Goal: Task Accomplishment & Management: Complete application form

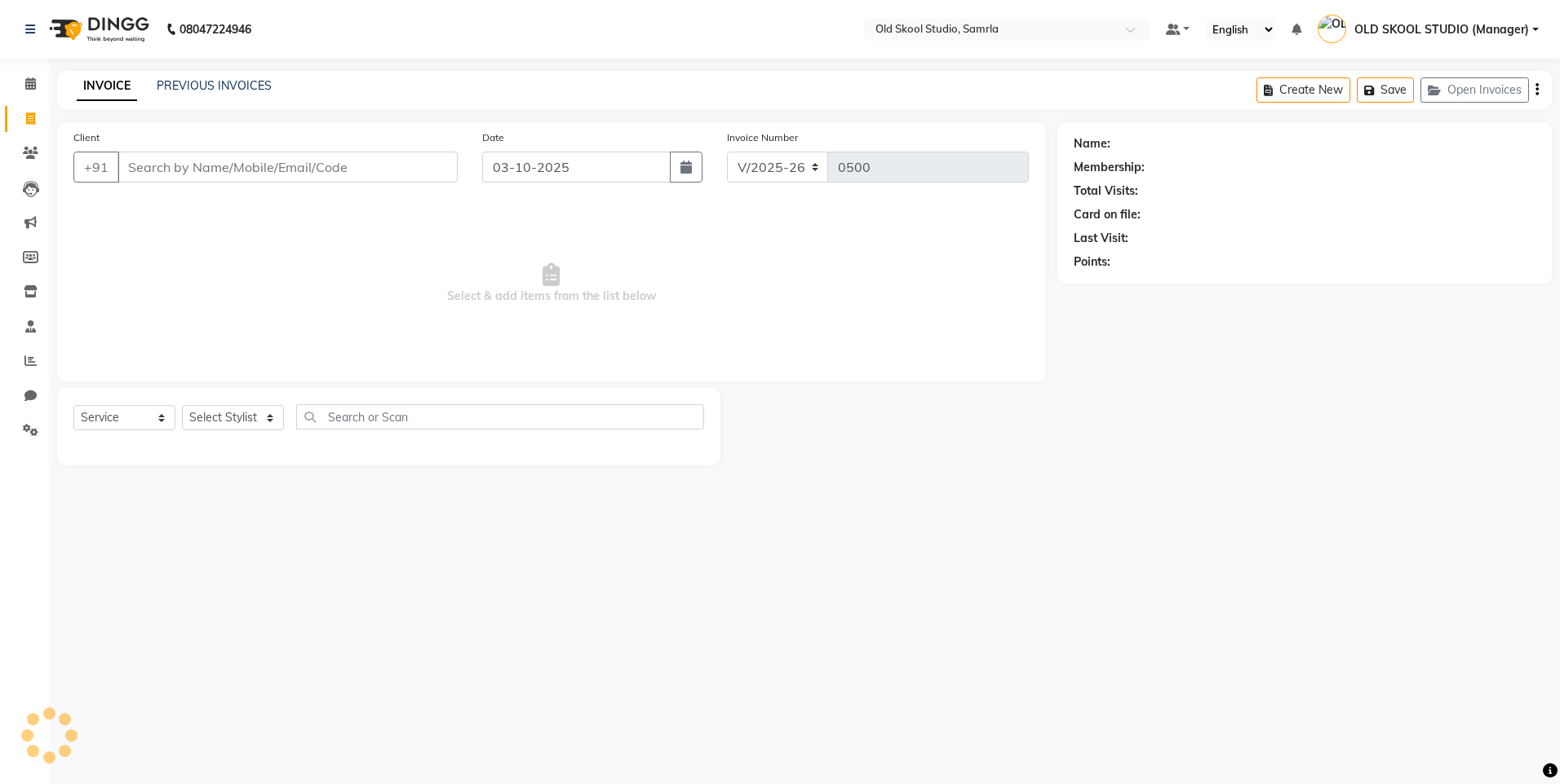
select select "8041"
select select "service"
click at [248, 418] on select "Select Stylist" at bounding box center [233, 418] width 102 height 26
select select "89685"
click at [182, 405] on select "Select Stylist [PERSON_NAME] gagandeepkaur [PERSON_NAME] OLD SKOOL STUDIO (Mana…" at bounding box center [244, 418] width 123 height 26
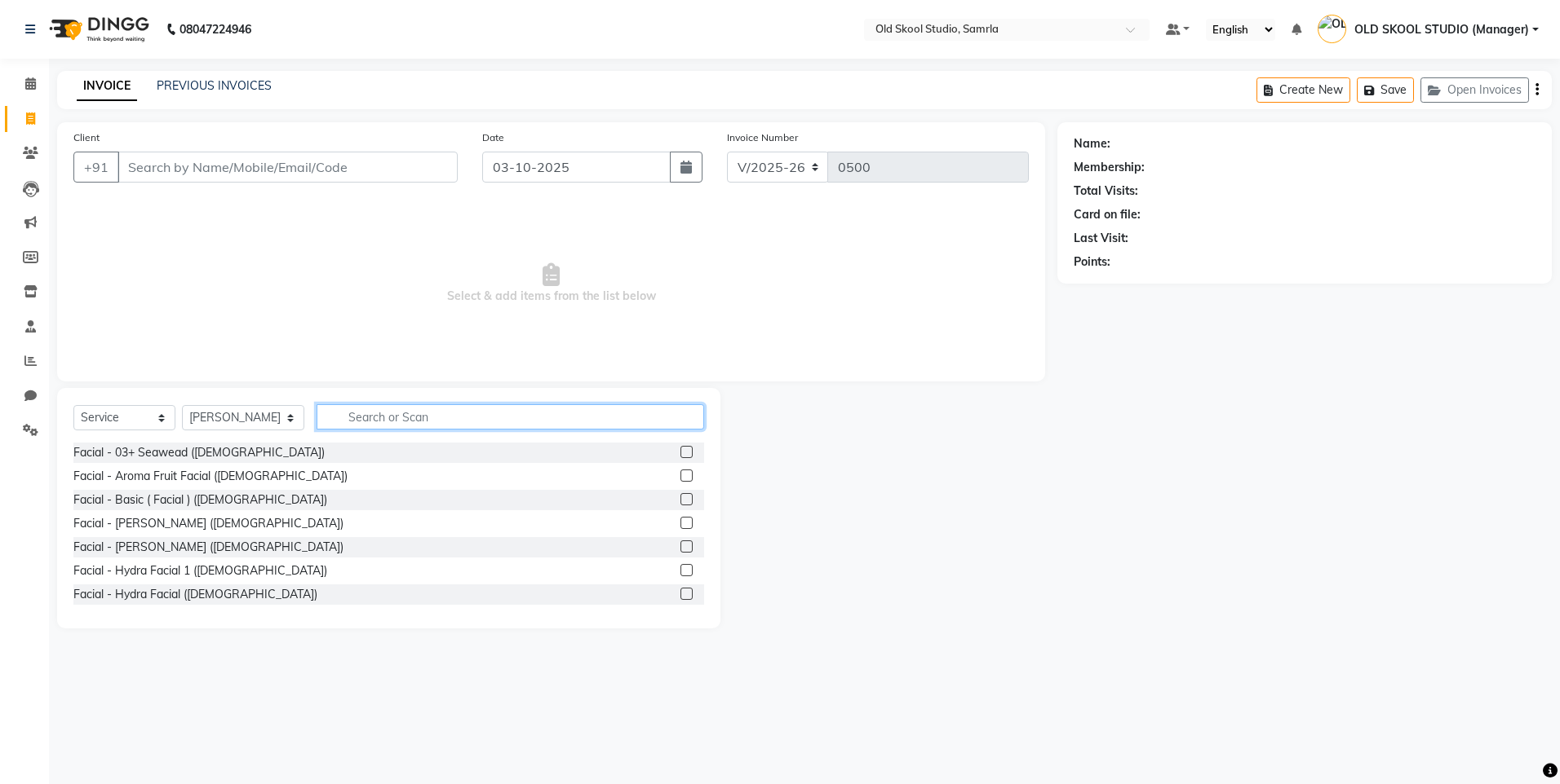
click at [404, 421] on input "text" at bounding box center [510, 418] width 387 height 26
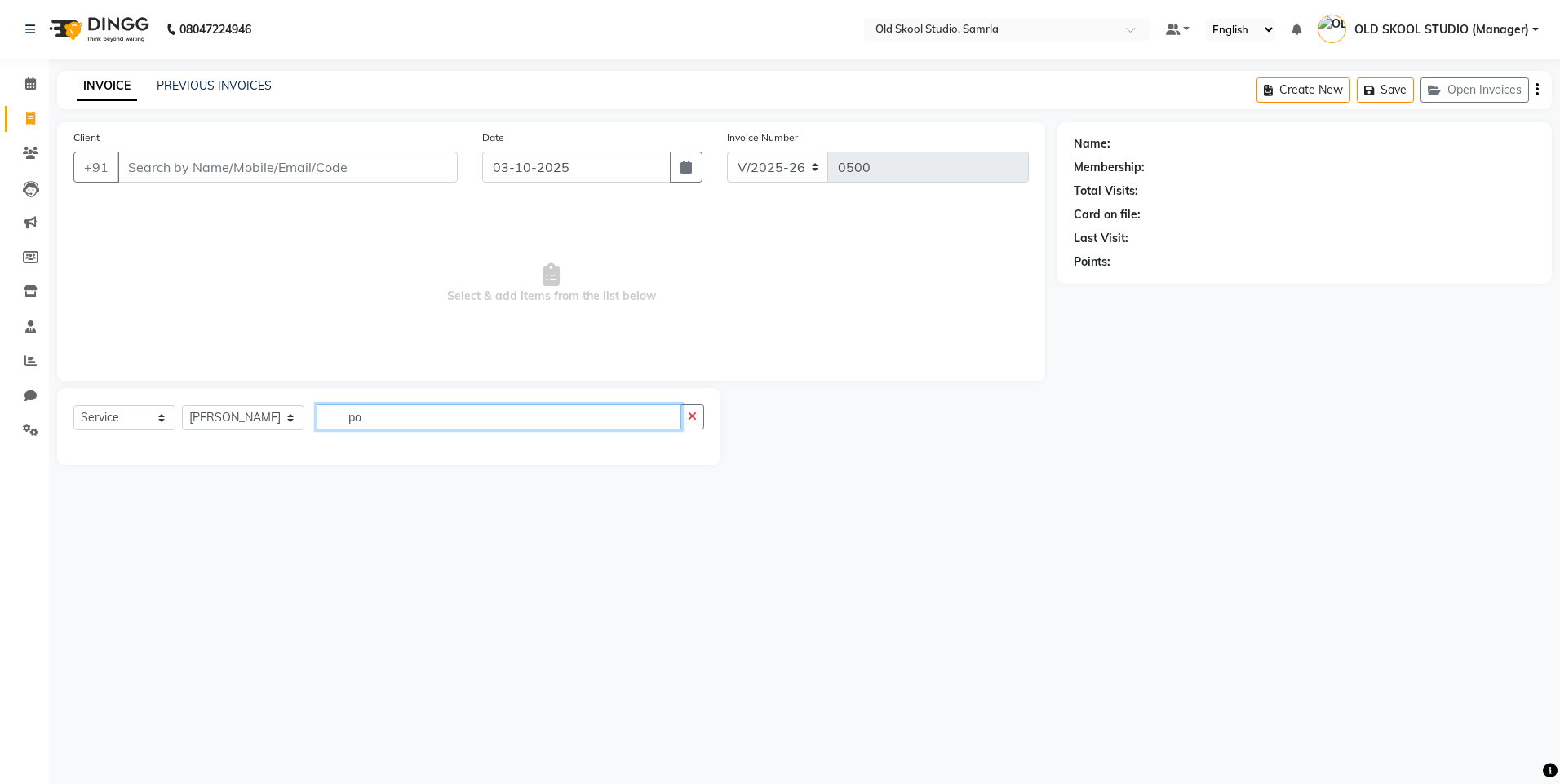
type input "p"
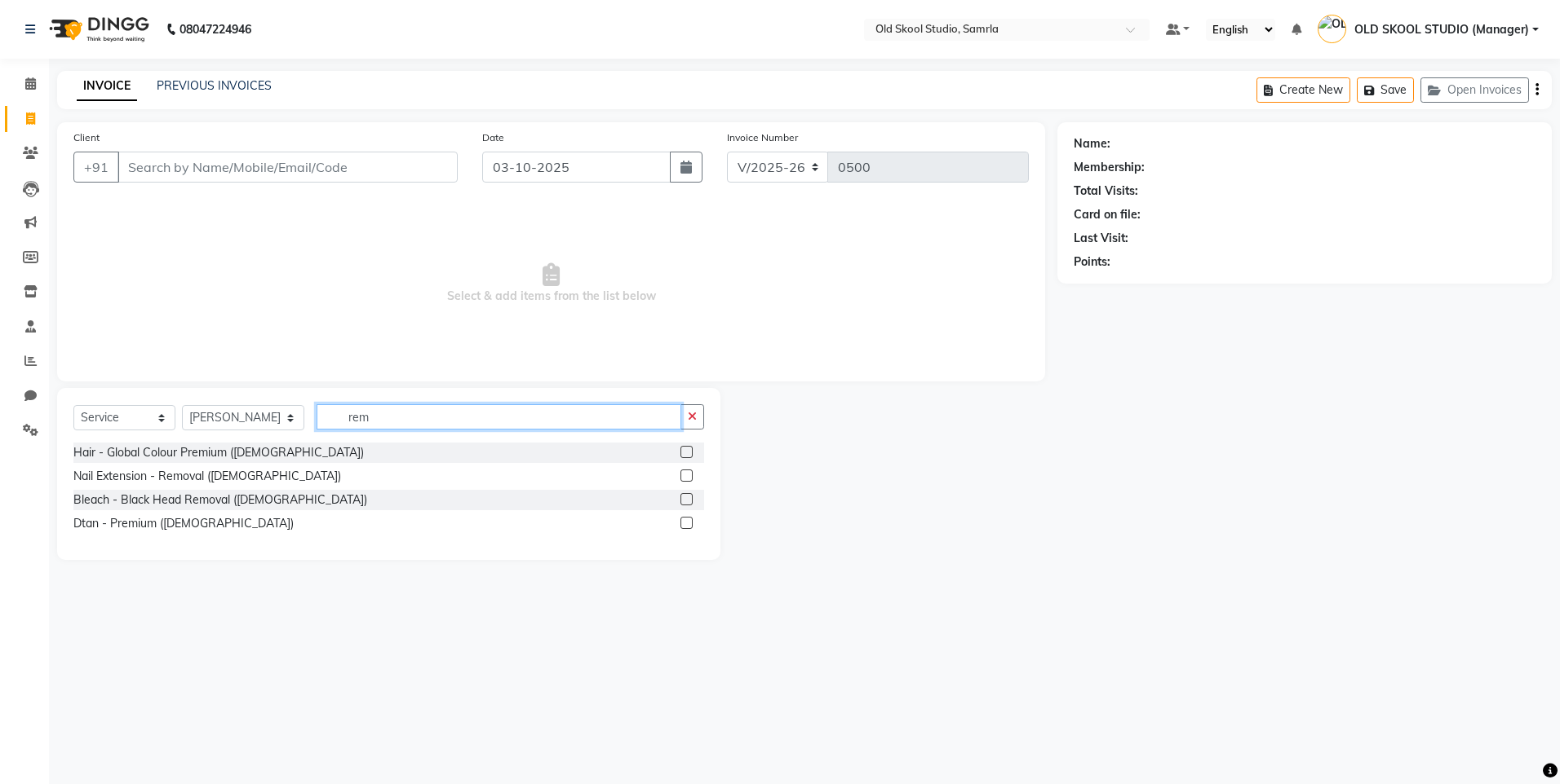
type input "rem"
click at [689, 478] on label at bounding box center [686, 475] width 12 height 12
click at [689, 478] on input "checkbox" at bounding box center [685, 476] width 11 height 11
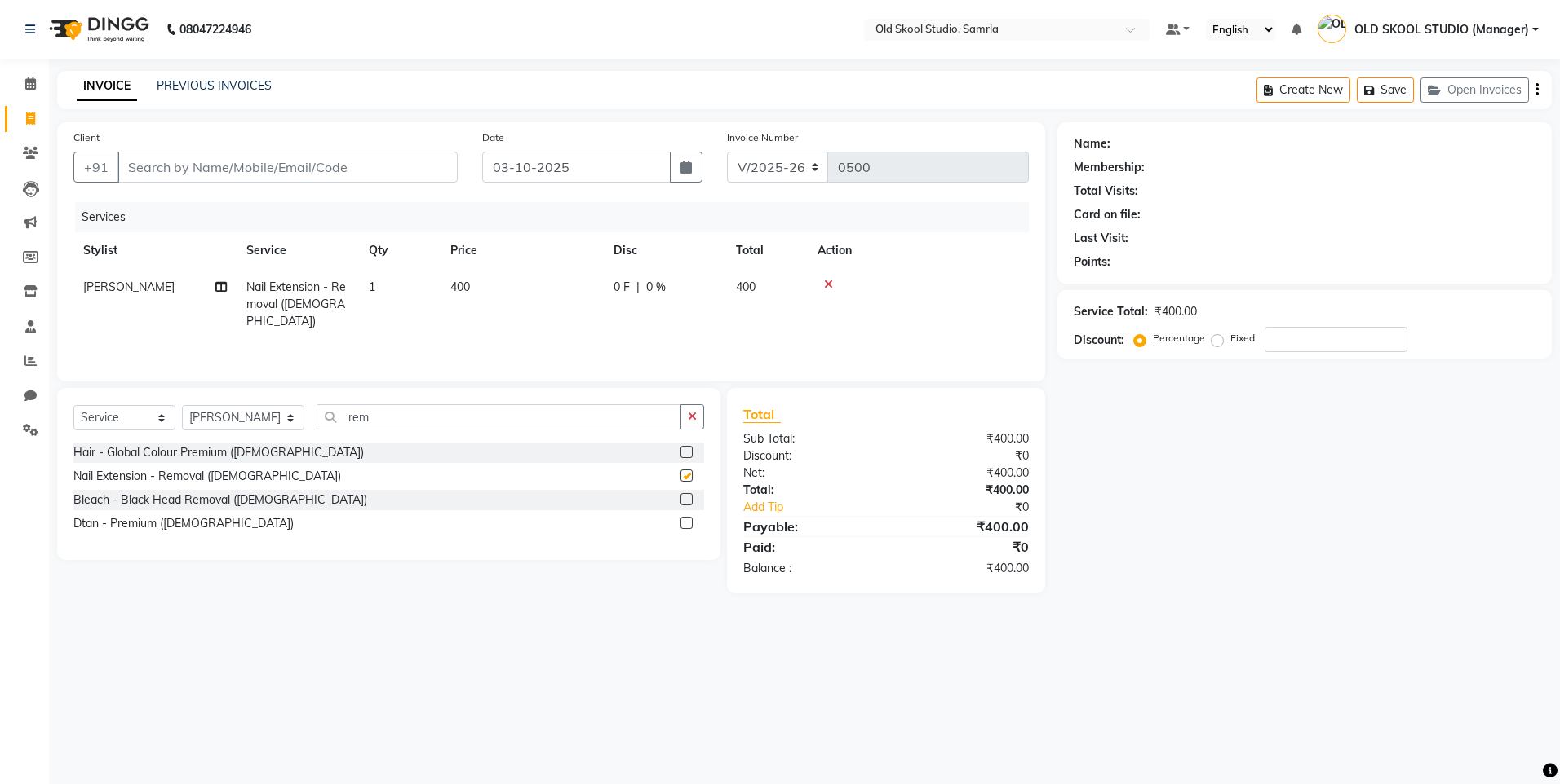
checkbox input "false"
click at [464, 284] on span "400" at bounding box center [461, 287] width 20 height 15
select select "89685"
click at [464, 284] on input "1" at bounding box center [476, 292] width 62 height 26
click at [469, 288] on span "400" at bounding box center [461, 287] width 20 height 15
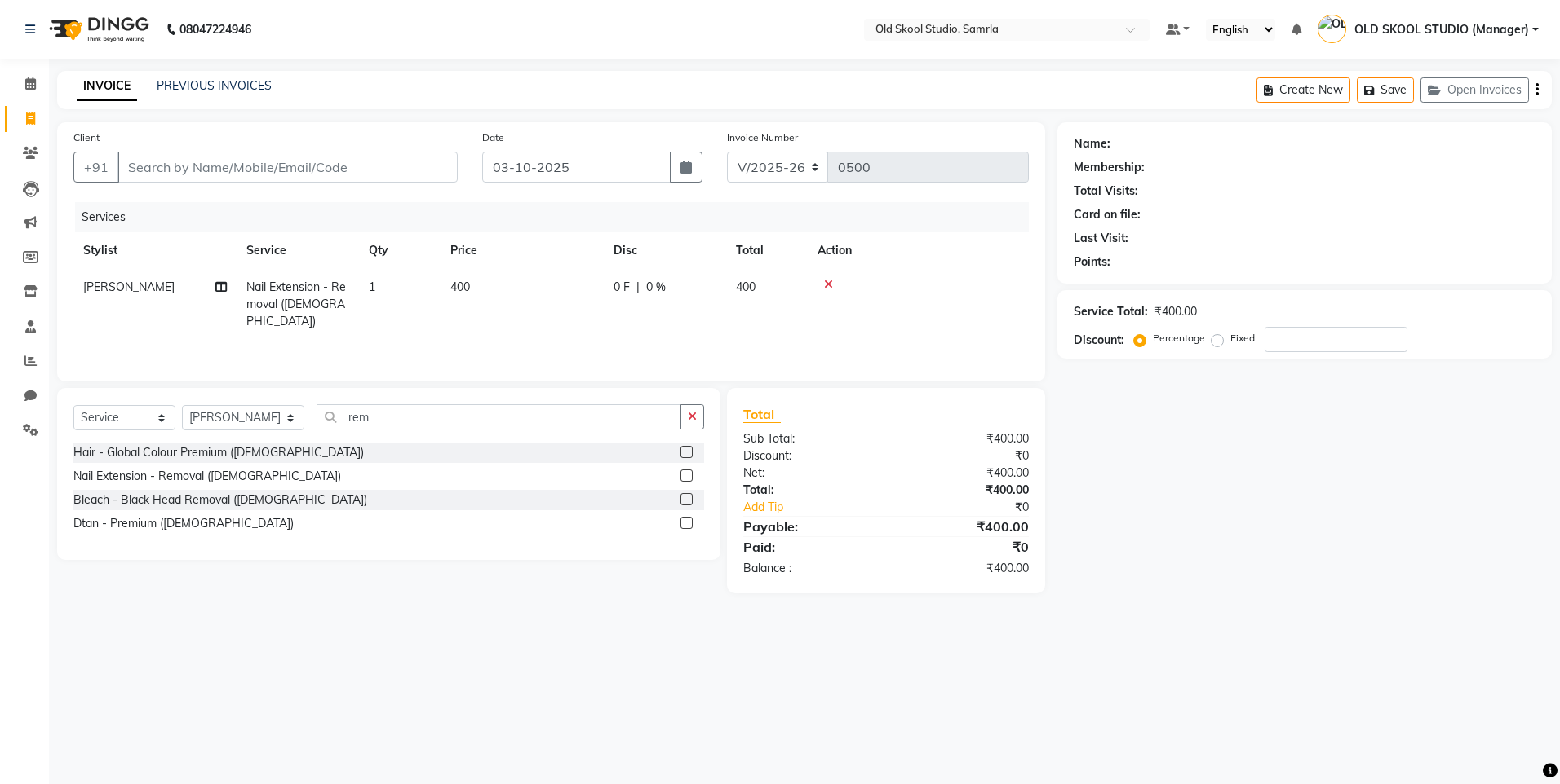
select select "89685"
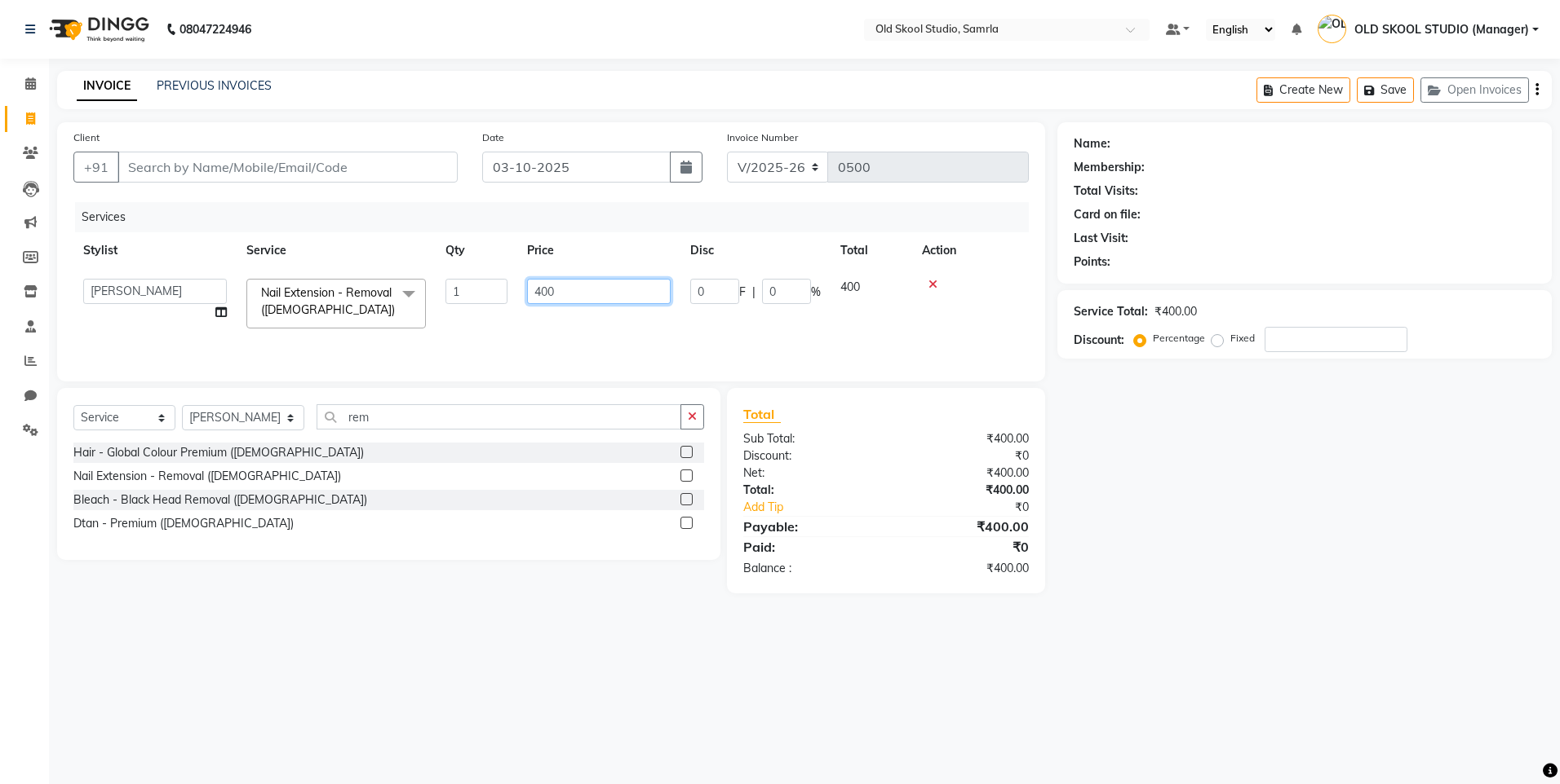
click at [557, 295] on input "400" at bounding box center [598, 292] width 144 height 26
type input "4"
type input "200"
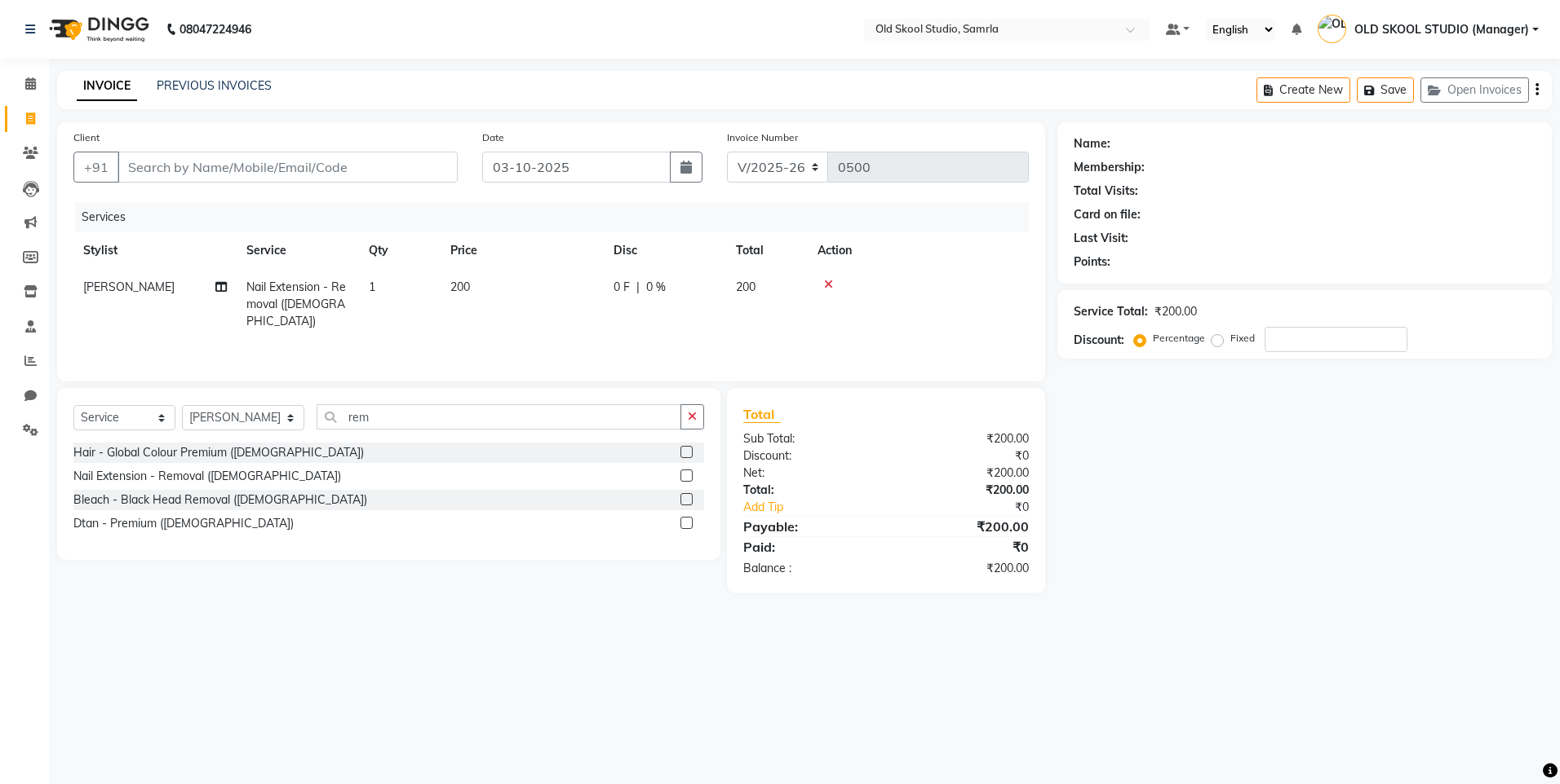
click at [474, 292] on td "200" at bounding box center [522, 305] width 163 height 71
select select "89685"
click at [318, 160] on input "Client" at bounding box center [287, 166] width 340 height 31
type input "9"
type input "0"
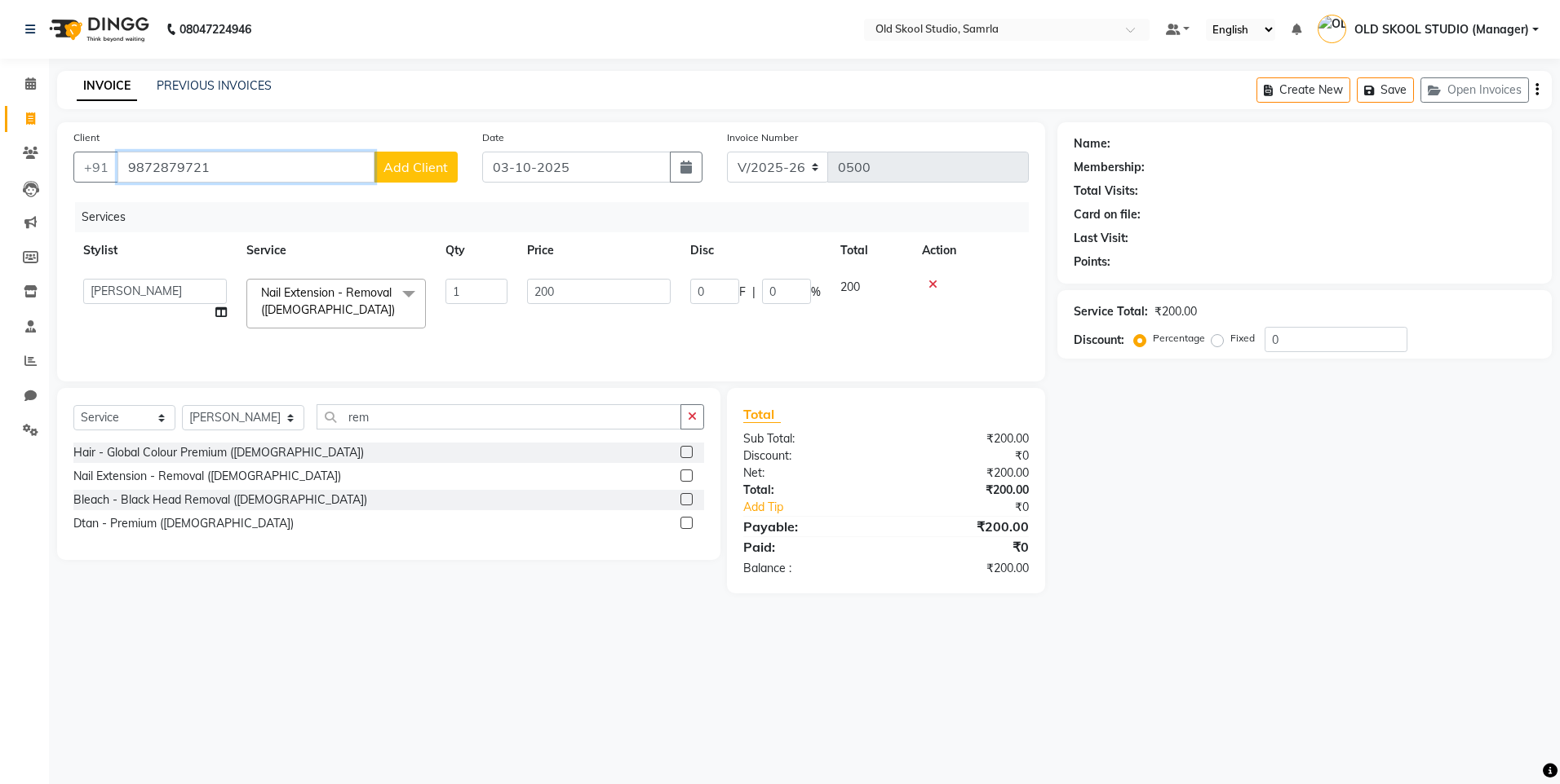
type input "9872879721"
click at [409, 164] on span "Add Client" at bounding box center [415, 167] width 64 height 16
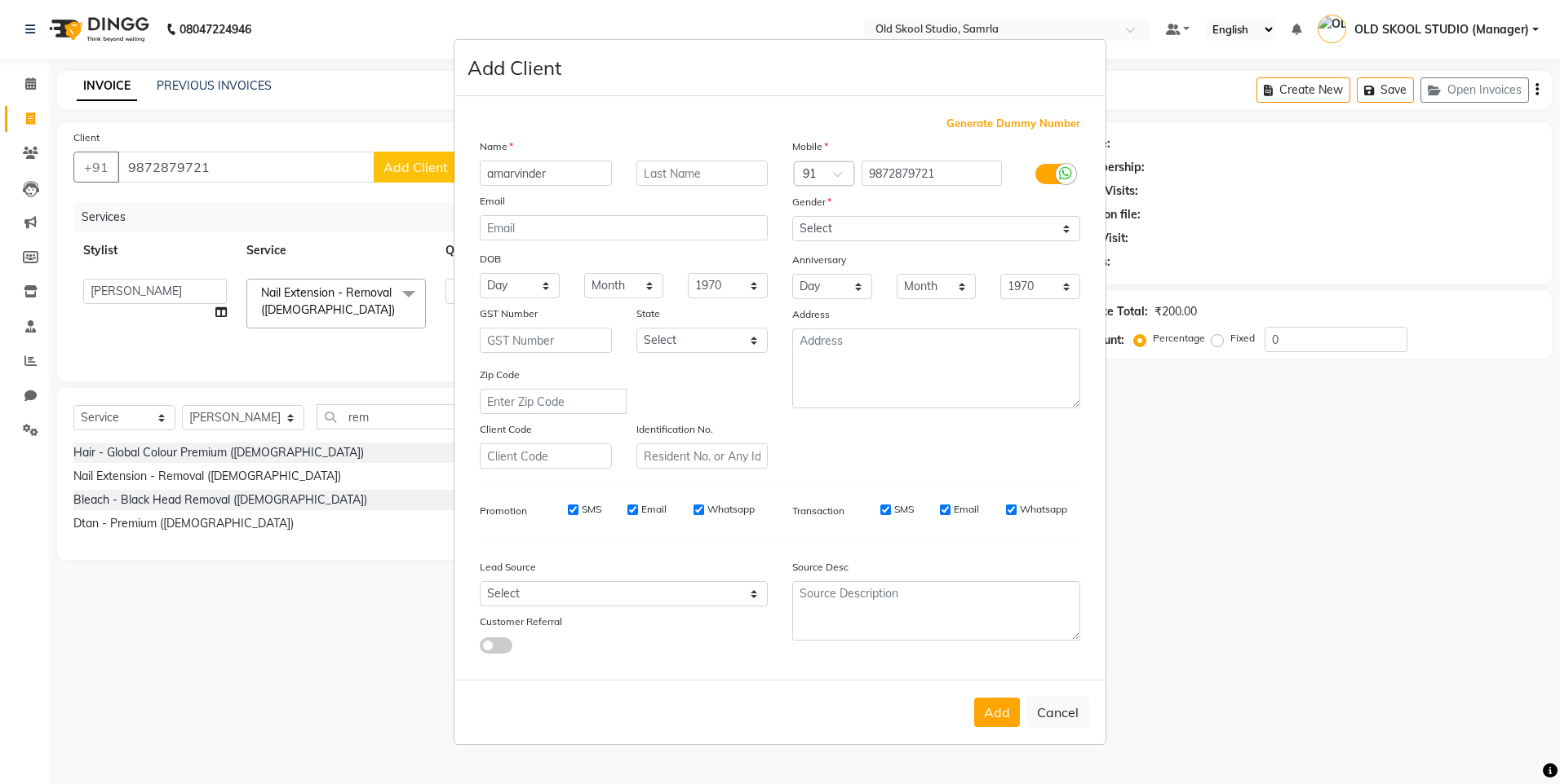
type input "amarvinder"
click at [895, 246] on div "Mobile Country Code × 91 9872879721 Gender Select [DEMOGRAPHIC_DATA] [DEMOGRAPH…" at bounding box center [935, 303] width 312 height 331
click at [885, 232] on select "Select [DEMOGRAPHIC_DATA] [DEMOGRAPHIC_DATA] Other Prefer Not To Say" at bounding box center [936, 229] width 288 height 26
select select "[DEMOGRAPHIC_DATA]"
click at [792, 216] on select "Select [DEMOGRAPHIC_DATA] [DEMOGRAPHIC_DATA] Other Prefer Not To Say" at bounding box center [936, 229] width 288 height 26
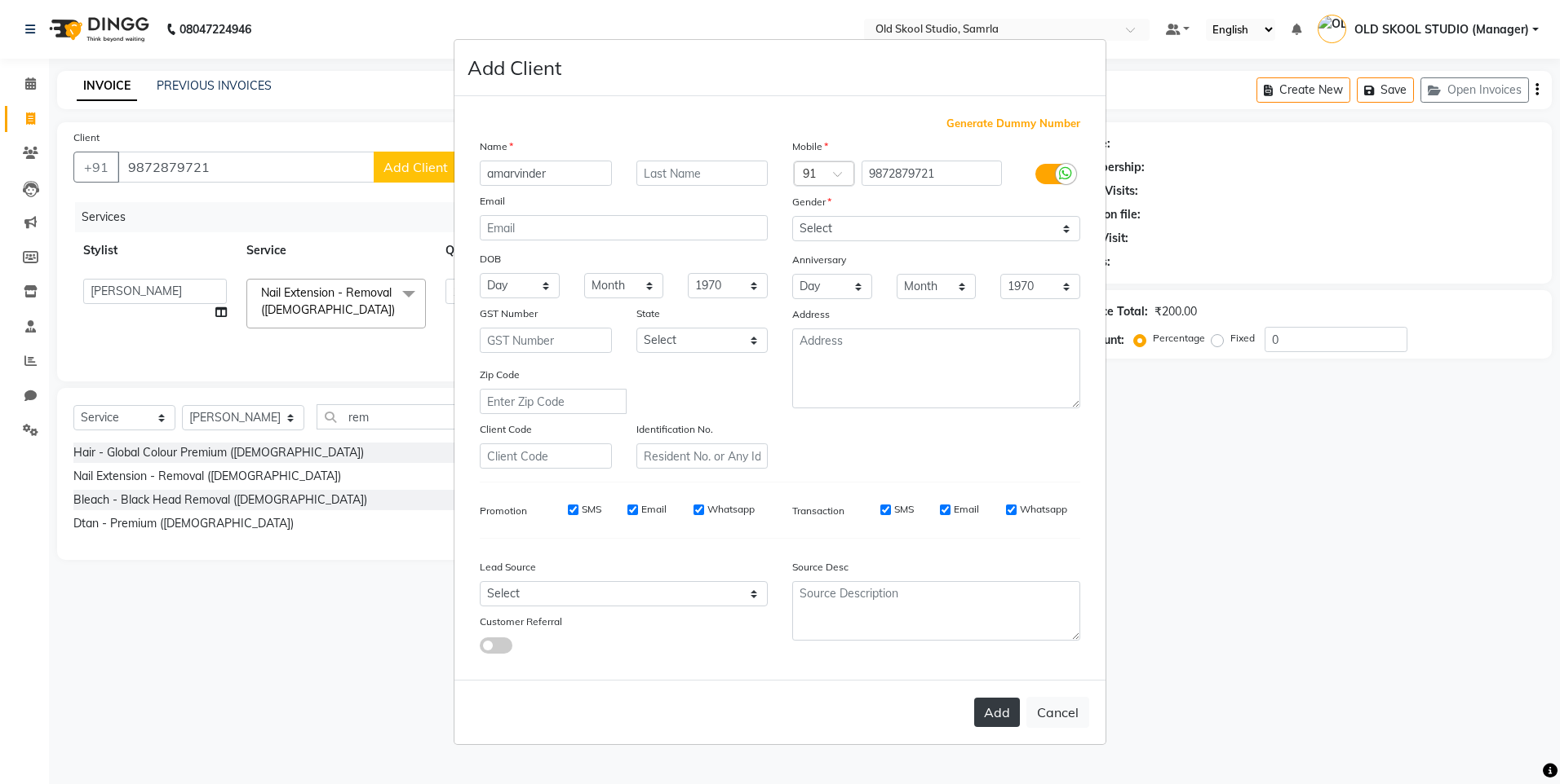
click at [998, 713] on button "Add" at bounding box center [996, 713] width 46 height 30
select select
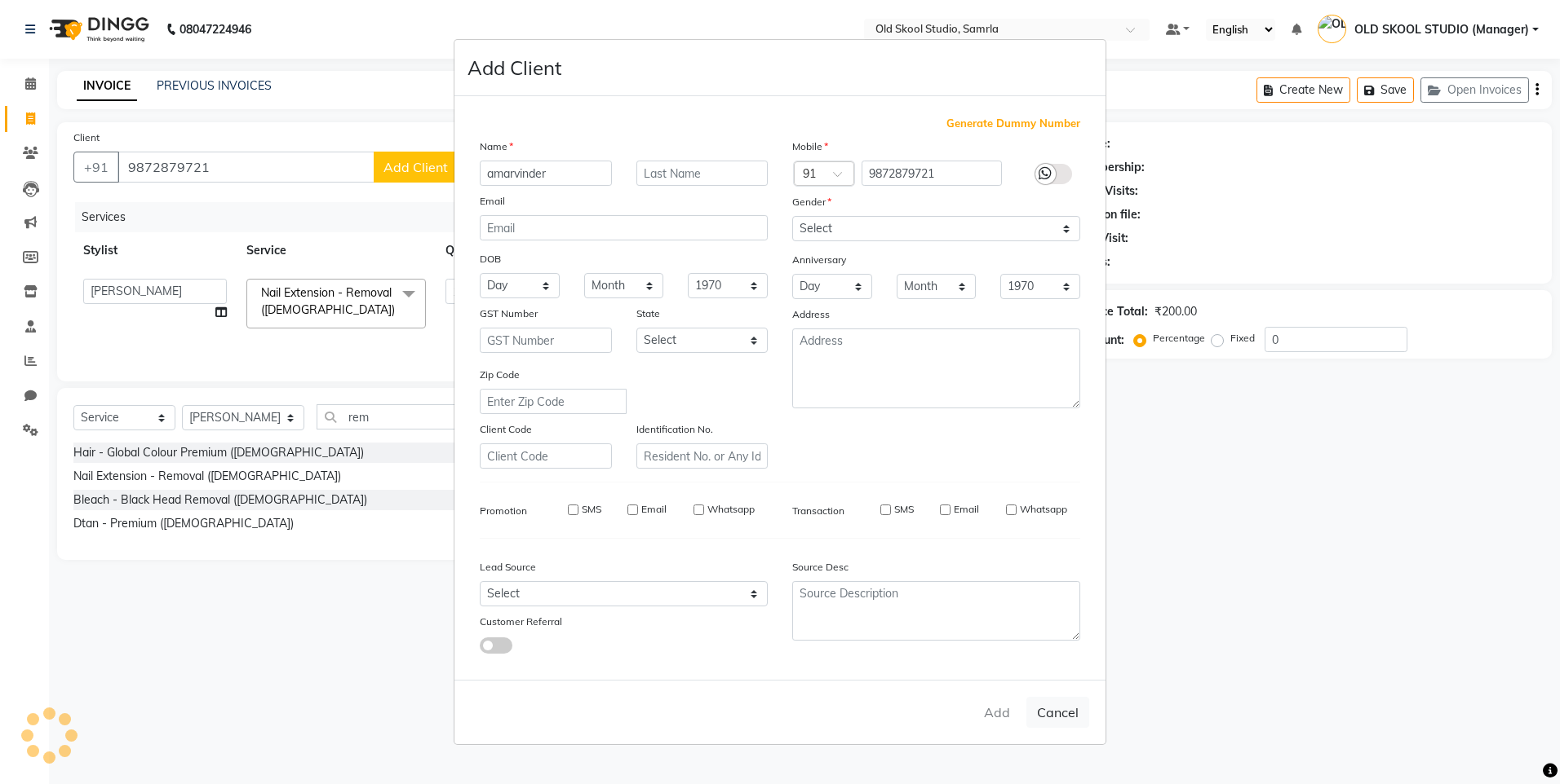
select select
checkbox input "false"
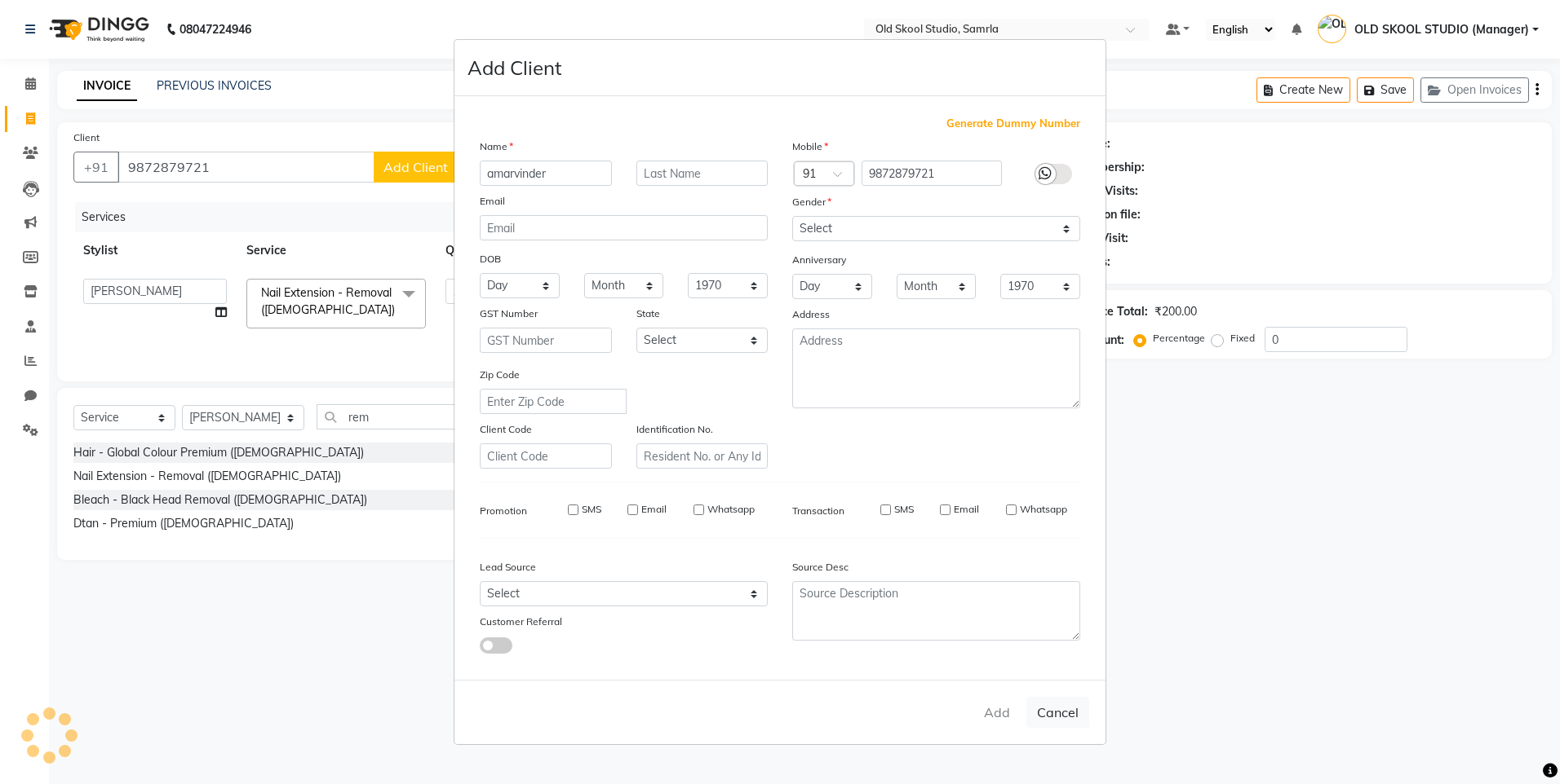
checkbox input "false"
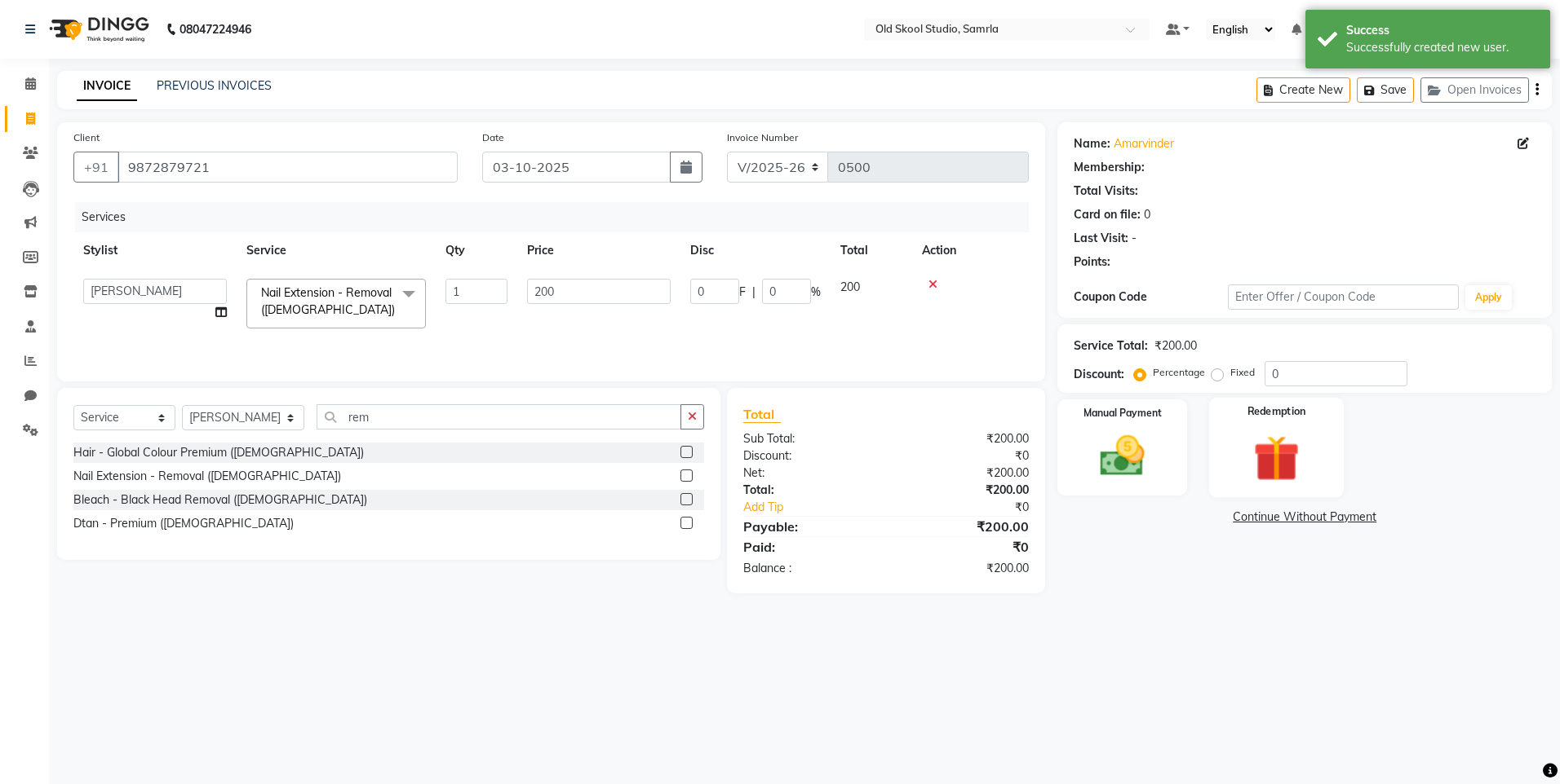
select select "1: Object"
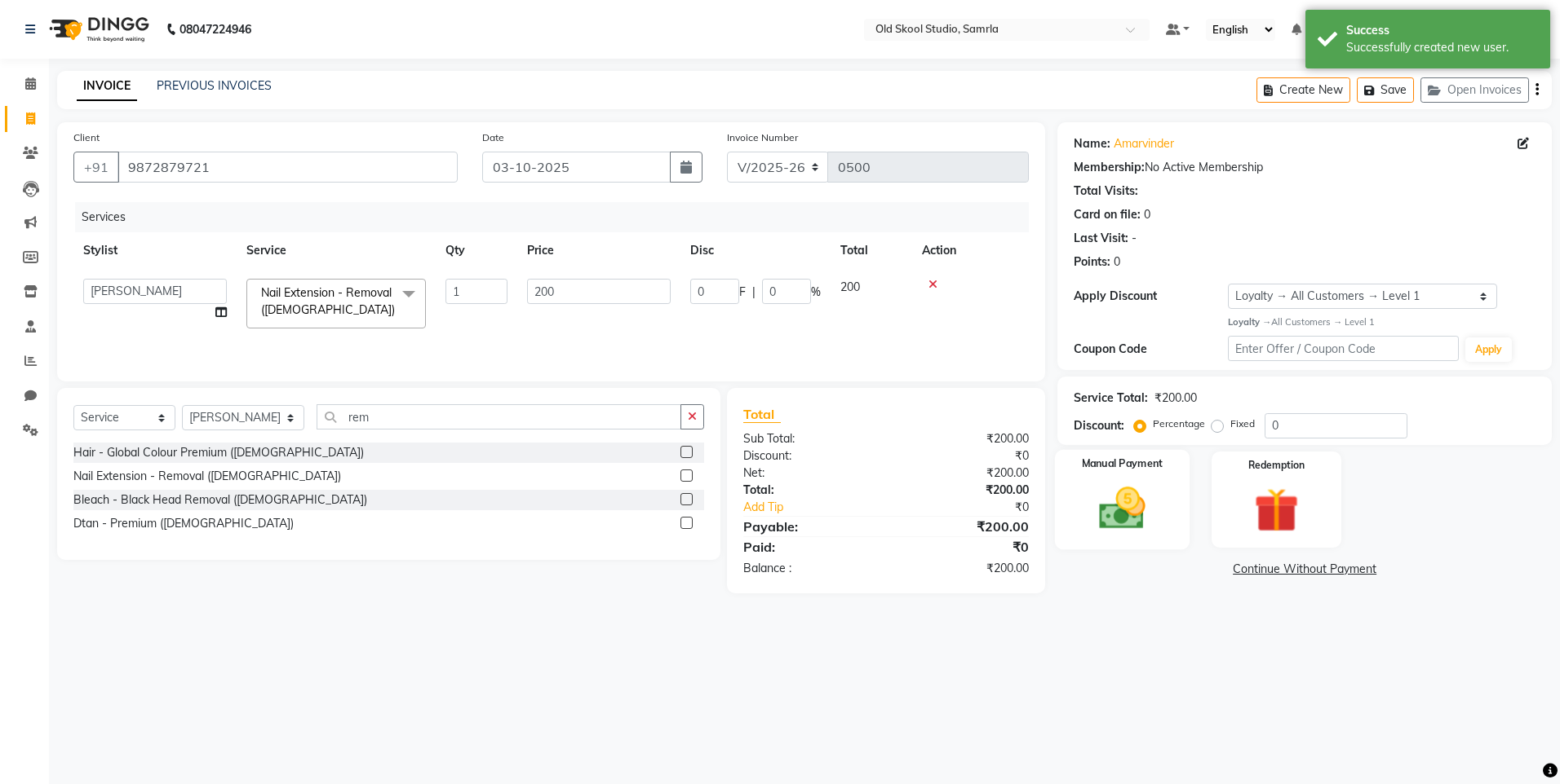
click at [1145, 510] on img at bounding box center [1122, 509] width 76 height 53
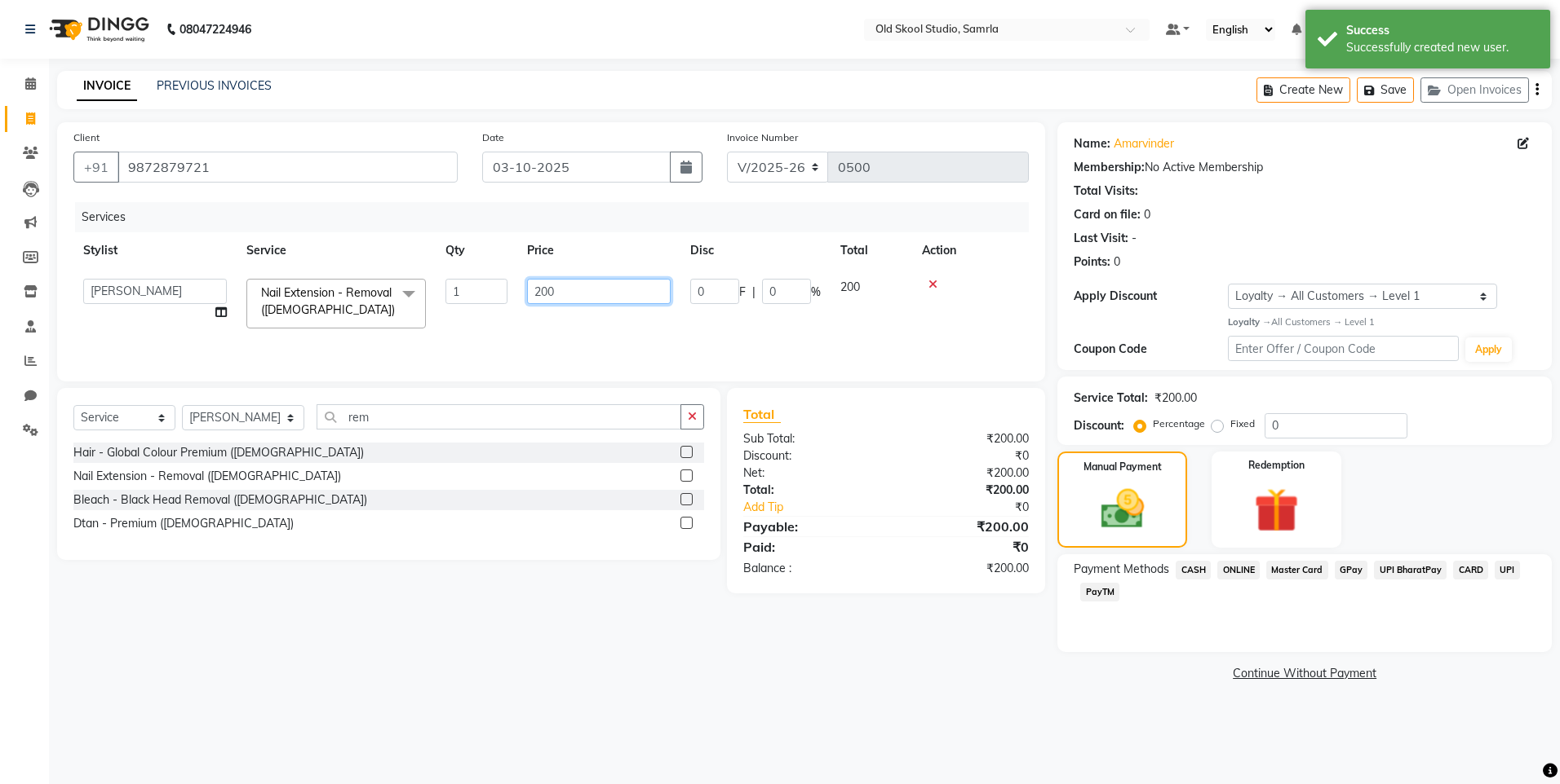
click at [585, 293] on input "200" at bounding box center [598, 292] width 144 height 26
type input "2"
type input "150"
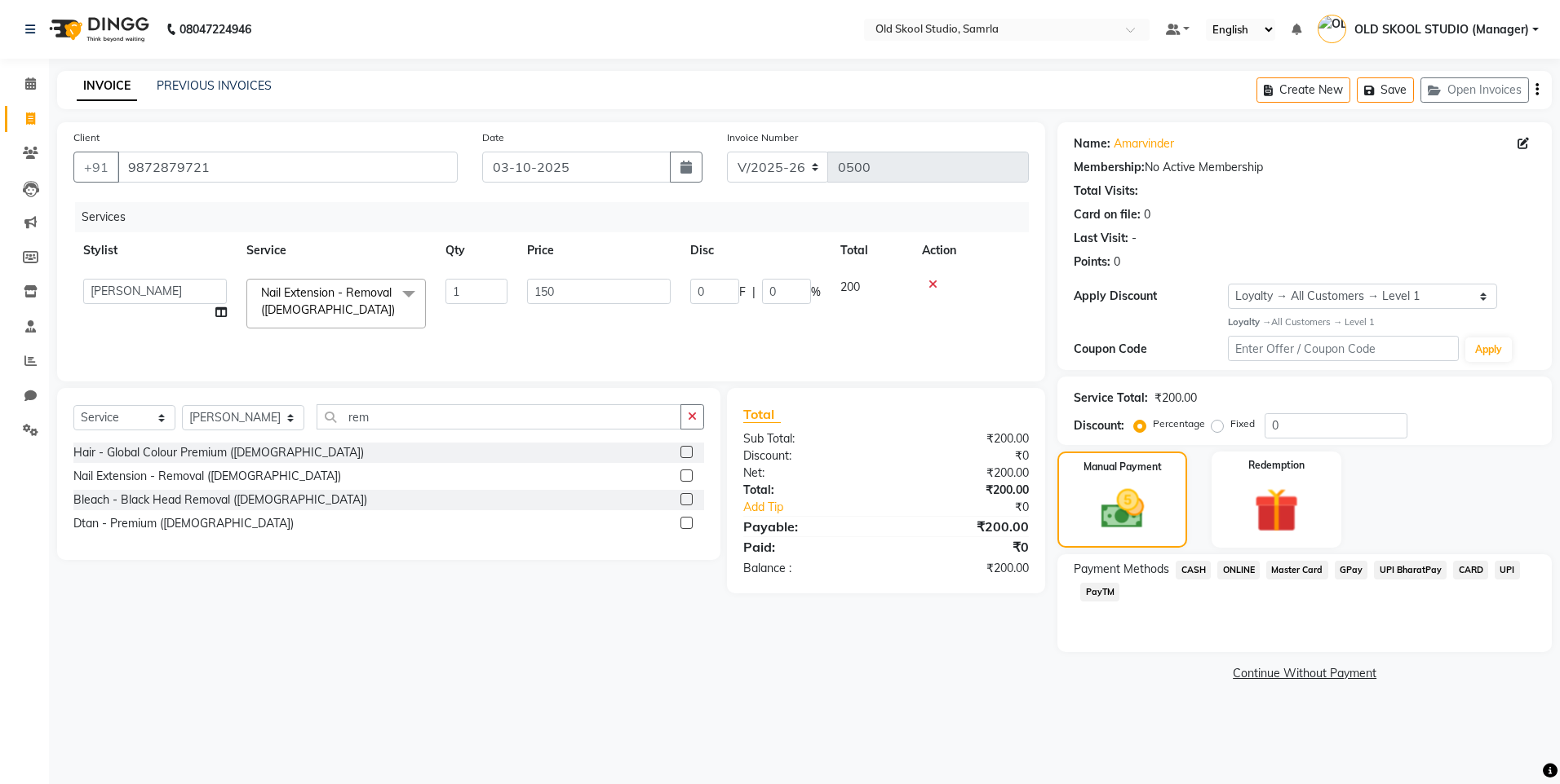
click at [956, 323] on div "Services Stylist Service Qty Price Disc Total Action [PERSON_NAME] [PERSON_NAME…" at bounding box center [551, 283] width 955 height 163
click at [1193, 569] on span "CASH" at bounding box center [1193, 570] width 35 height 19
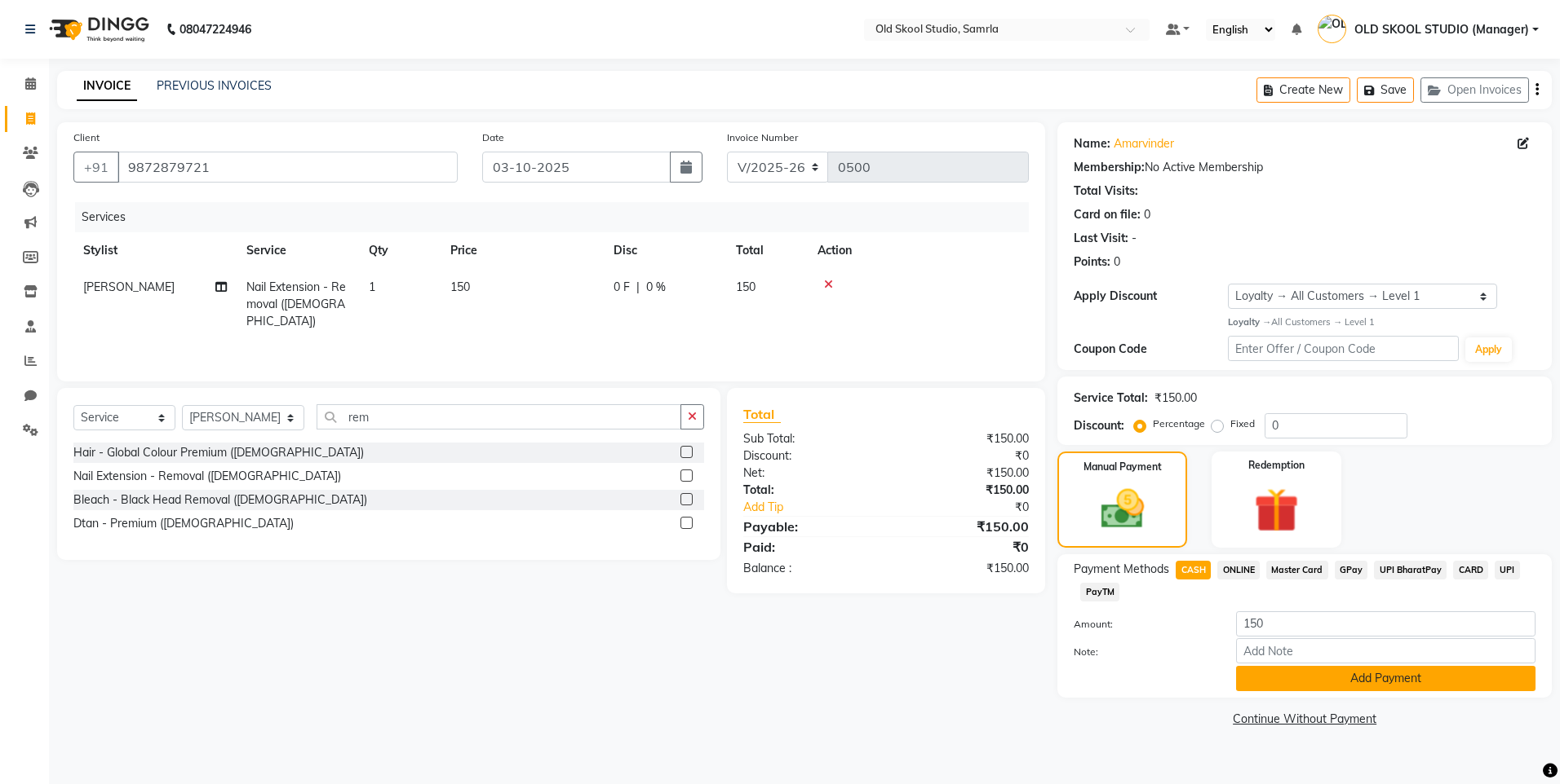
click at [1304, 680] on button "Add Payment" at bounding box center [1386, 679] width 299 height 26
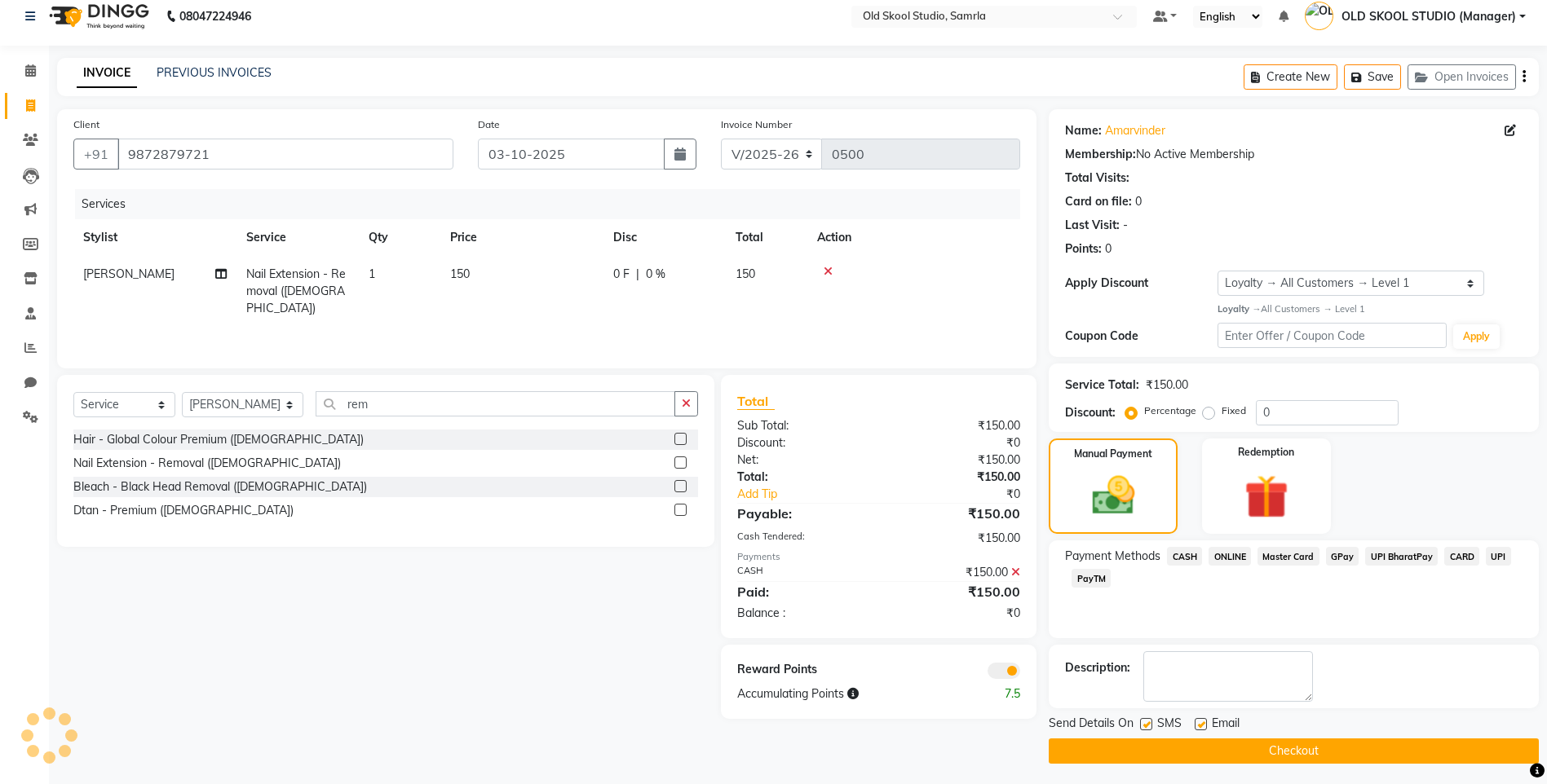
scroll to position [17, 0]
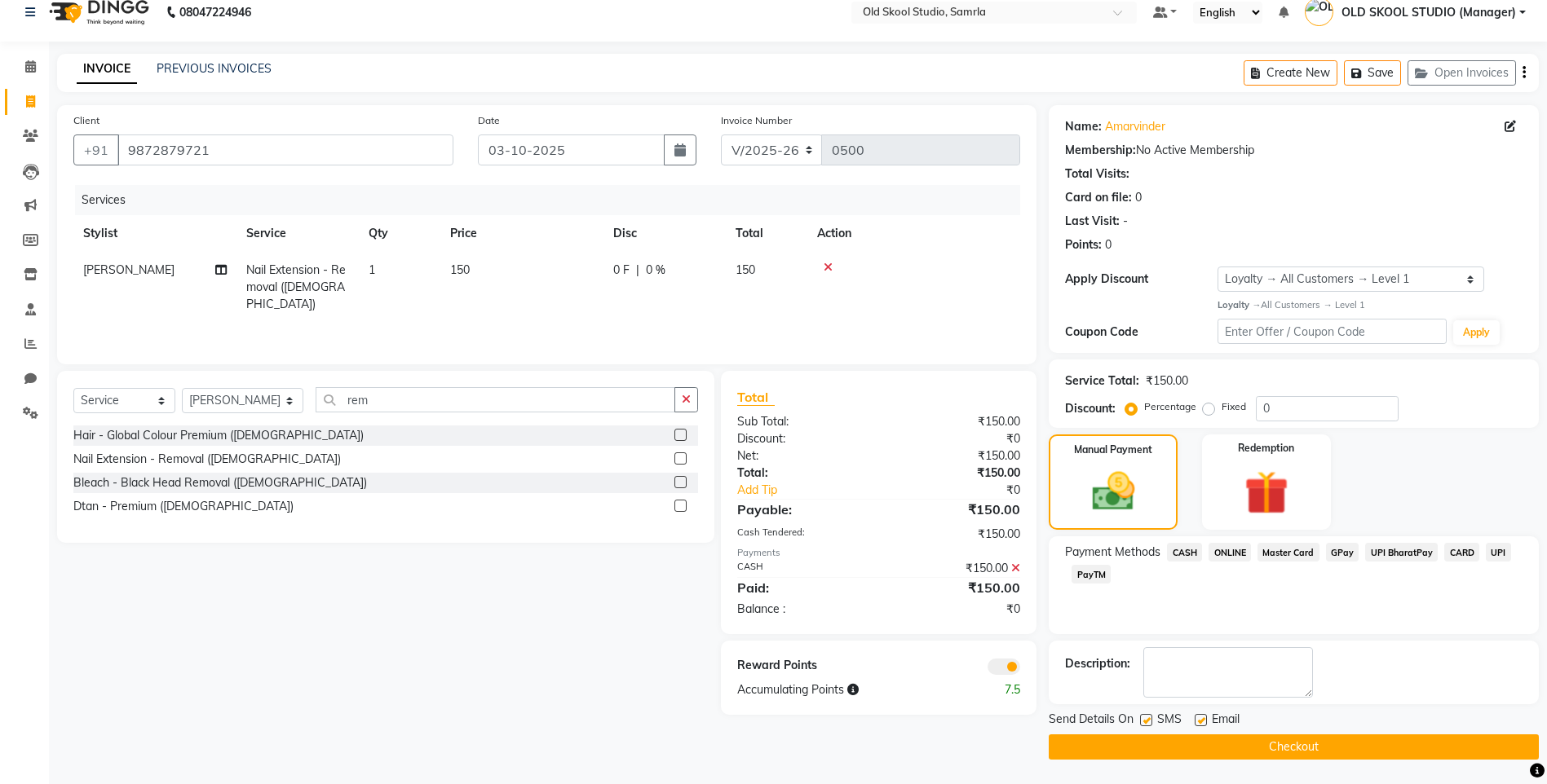
click at [1254, 749] on button "Checkout" at bounding box center [1293, 747] width 490 height 26
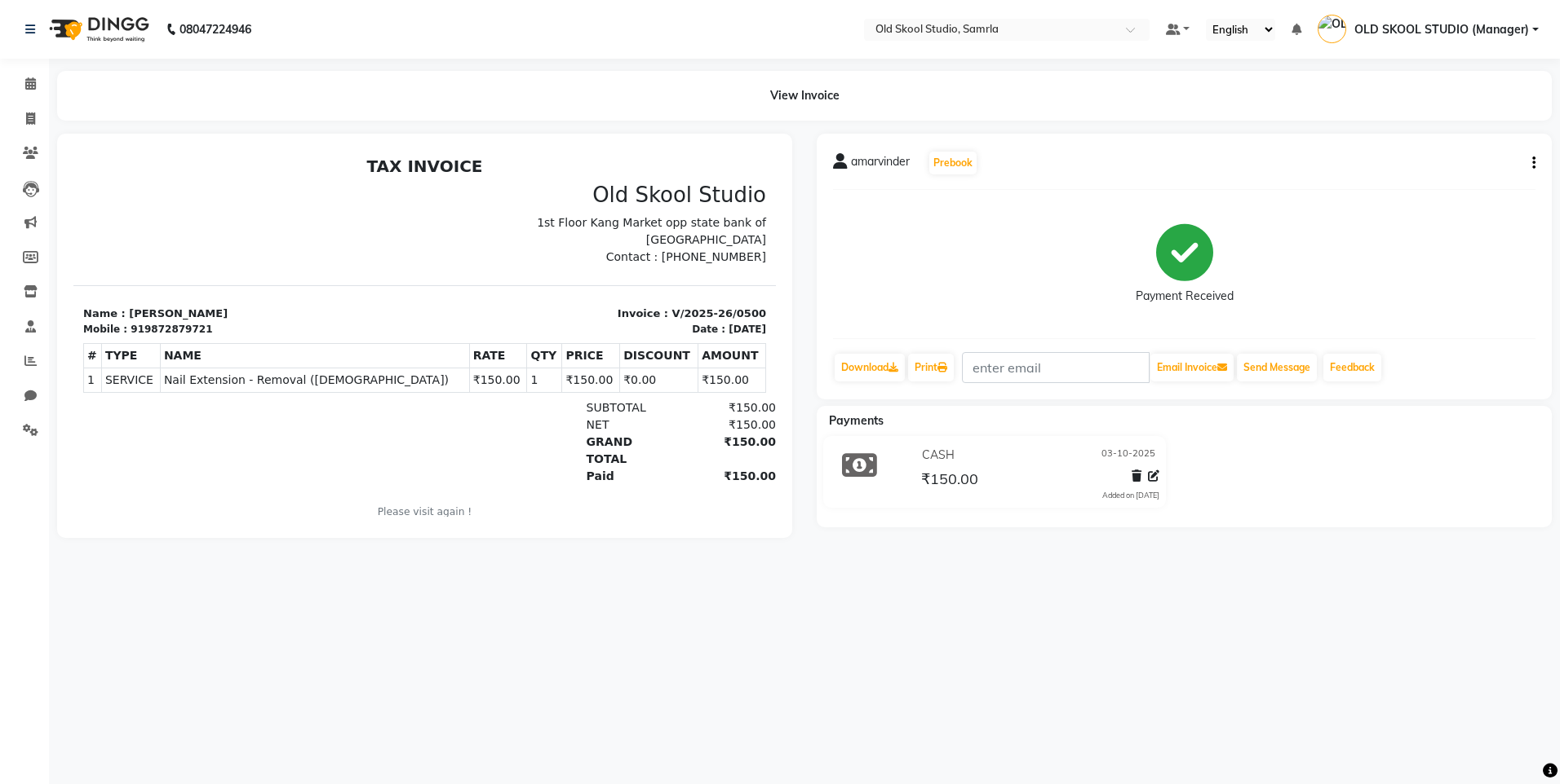
drag, startPoint x: 677, startPoint y: 256, endPoint x: 745, endPoint y: 263, distance: 68.4
click at [745, 263] on div "Old Skool Studio 1st Floor Kang Market opp state bank of [GEOGRAPHIC_DATA] Cont…" at bounding box center [600, 224] width 352 height 83
copy p "7860000795"
